Goal: Find specific page/section: Find specific page/section

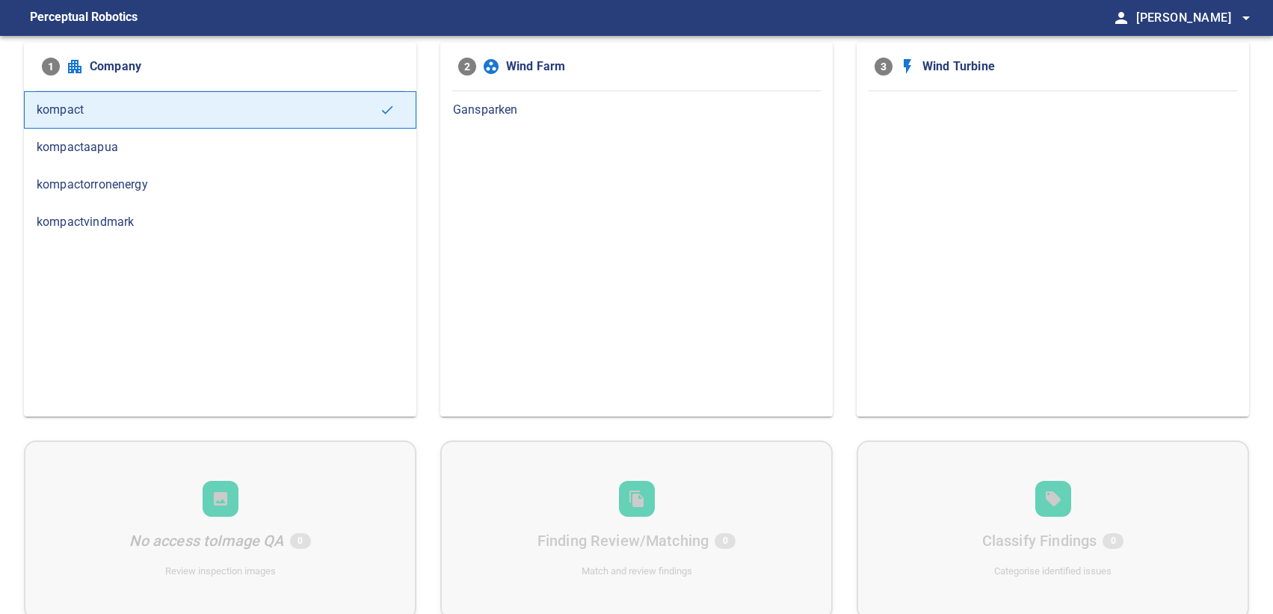
click at [129, 187] on span "kompactorronenergy" at bounding box center [220, 185] width 367 height 18
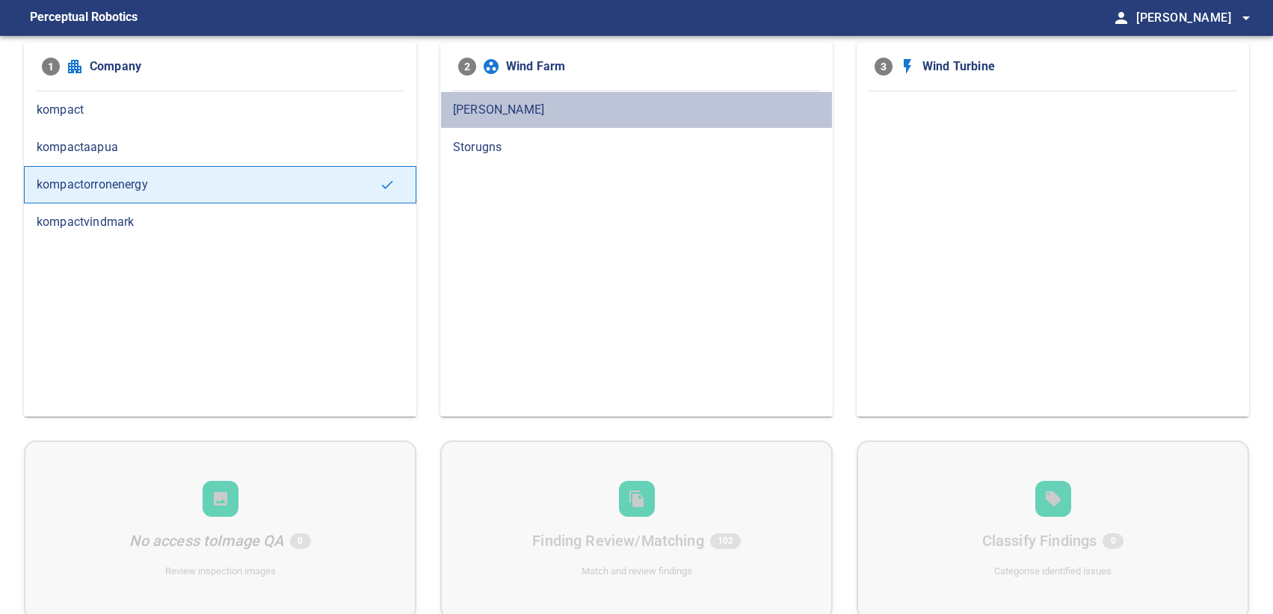
click at [505, 110] on span "[PERSON_NAME]" at bounding box center [636, 110] width 367 height 18
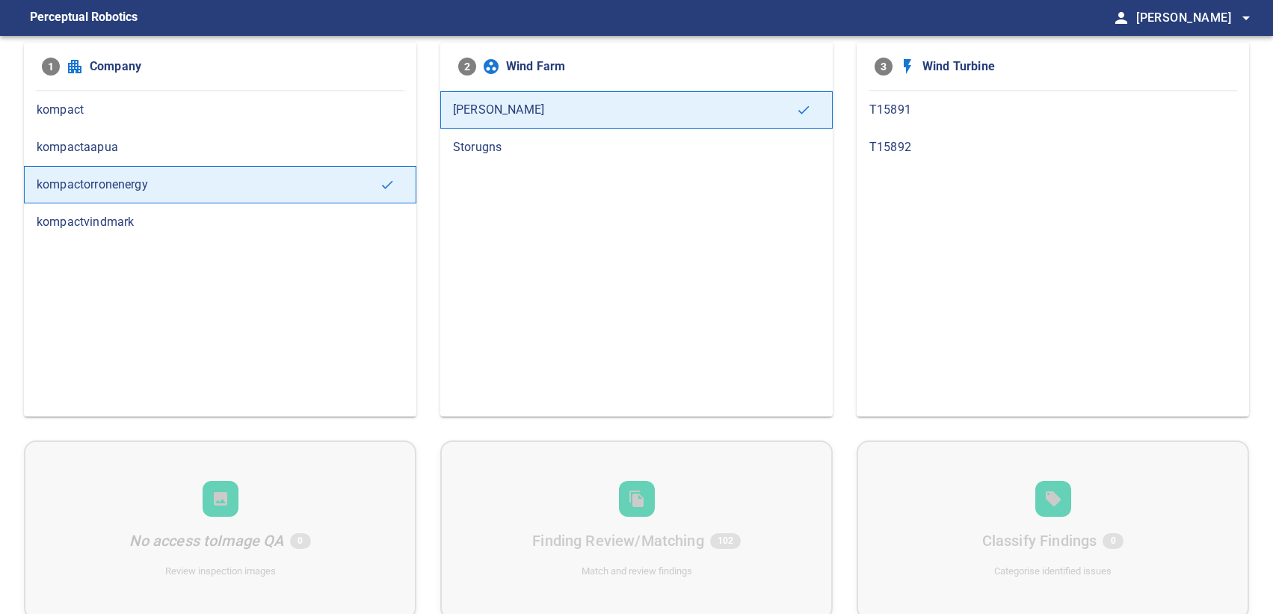
click at [944, 145] on span "T15892" at bounding box center [1053, 147] width 367 height 18
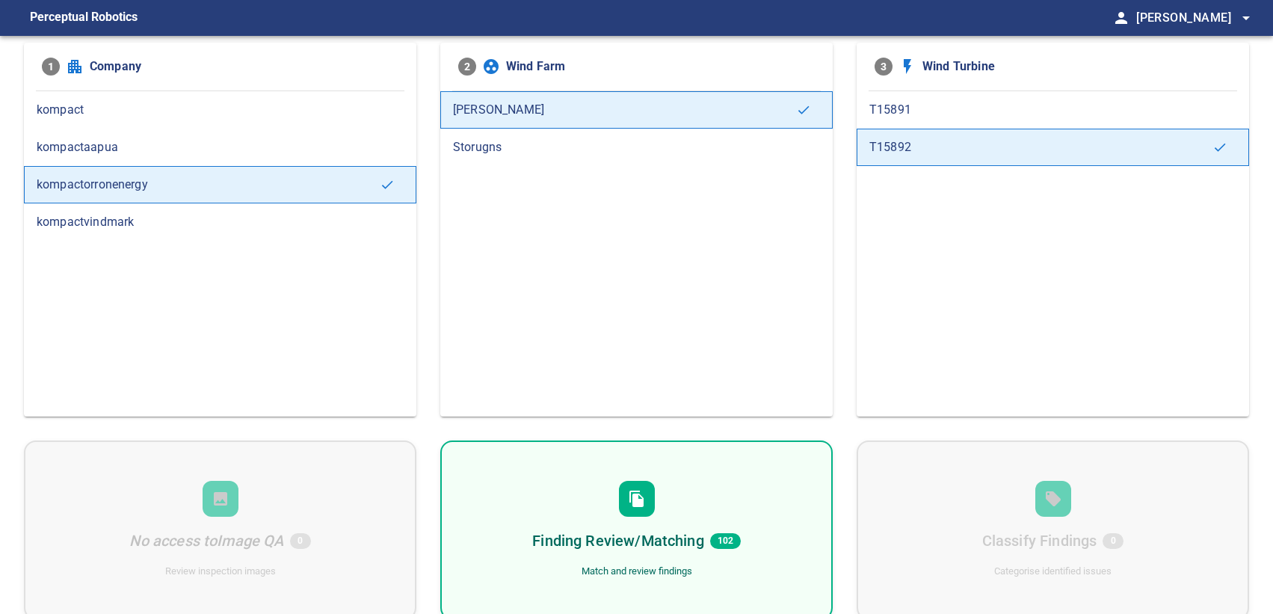
click at [685, 479] on div "Finding Review/Matching 102 Match and review findings" at bounding box center [636, 529] width 393 height 179
